Goal: Task Accomplishment & Management: Manage account settings

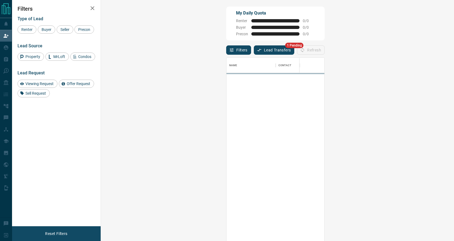
scroll to position [184, 341]
click at [254, 50] on button "Lead Transfers" at bounding box center [274, 49] width 41 height 9
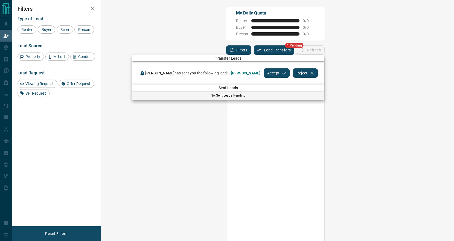
click at [270, 73] on button "Accept" at bounding box center [277, 72] width 26 height 9
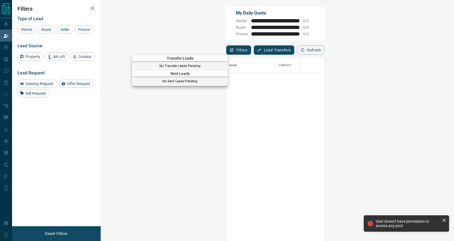
click at [3, 25] on div at bounding box center [227, 120] width 454 height 241
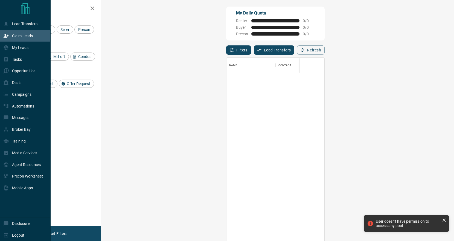
click at [8, 37] on icon at bounding box center [5, 35] width 5 height 5
click at [18, 49] on p "My Leads" at bounding box center [20, 47] width 16 height 4
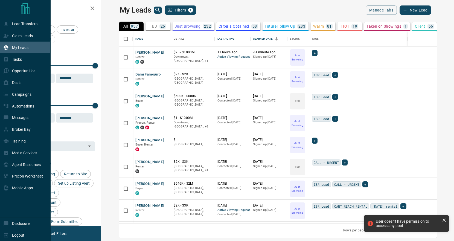
scroll to position [192, 351]
